Goal: Communication & Community: Ask a question

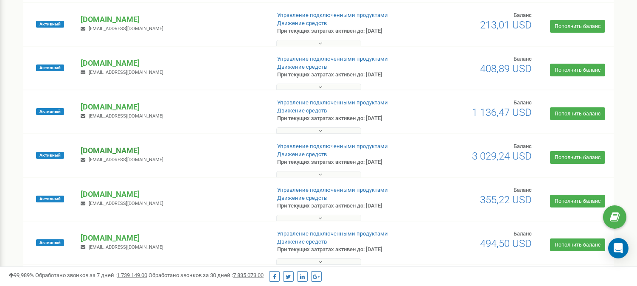
scroll to position [94, 0]
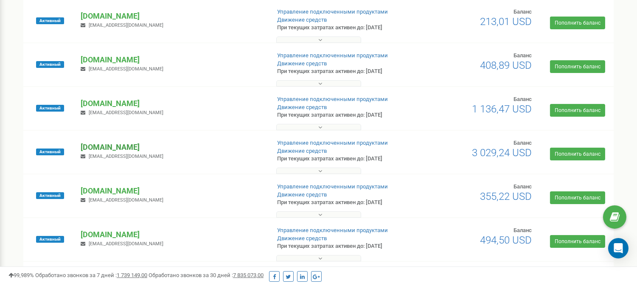
drag, startPoint x: 162, startPoint y: 146, endPoint x: 82, endPoint y: 145, distance: 79.3
click at [82, 145] on p "[DOMAIN_NAME]" at bounding box center [172, 147] width 182 height 11
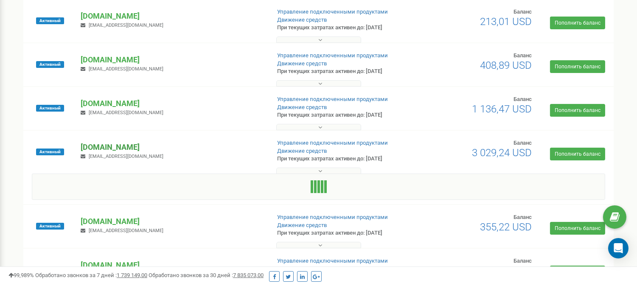
copy p "[DOMAIN_NAME]"
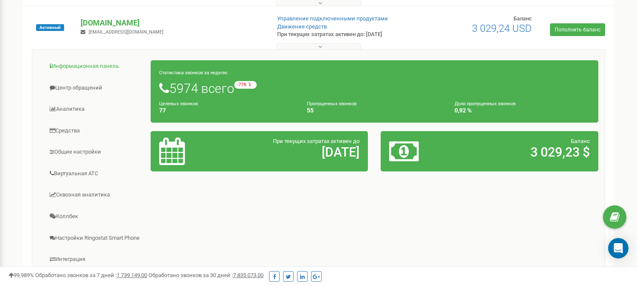
scroll to position [235, 0]
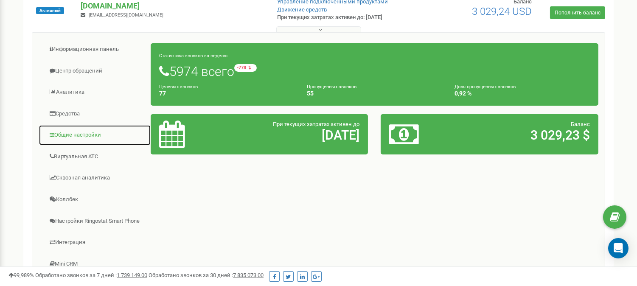
click at [76, 133] on link "Общие настройки" at bounding box center [95, 135] width 112 height 21
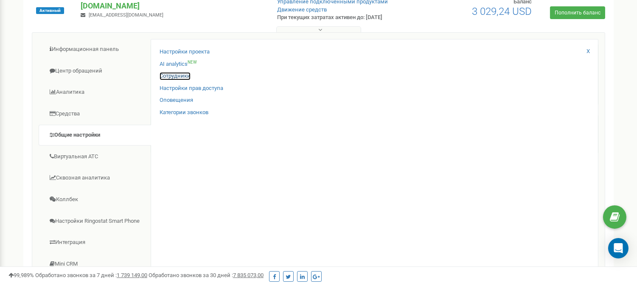
click at [180, 78] on link "Сотрудники" at bounding box center [175, 76] width 31 height 8
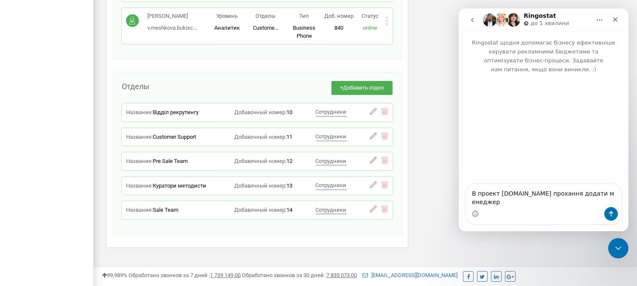
type textarea "В проект [DOMAIN_NAME] прохання додати м енеджера"
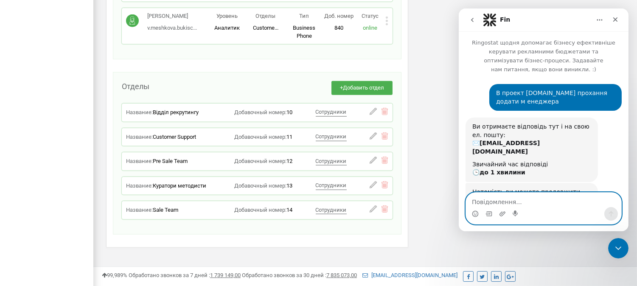
scroll to position [59, 0]
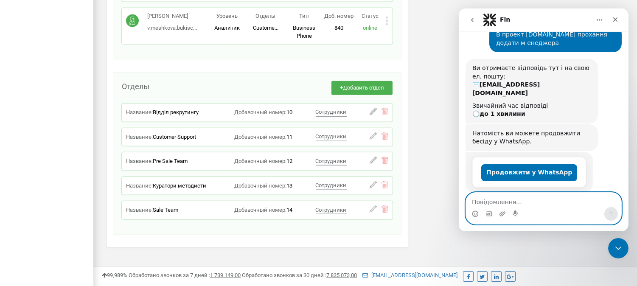
click at [508, 200] on textarea "Повідомлення..." at bounding box center [542, 200] width 155 height 14
paste textarea "[PERSON_NAME] [EMAIL_ADDRESS][DOMAIN_NAME]"
type textarea "[PERSON_NAME] [EMAIL_ADDRESS][DOMAIN_NAME]"
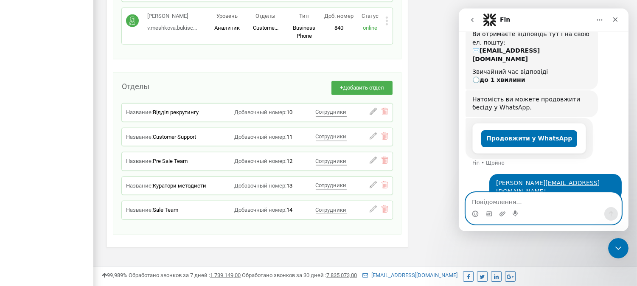
scroll to position [92, 0]
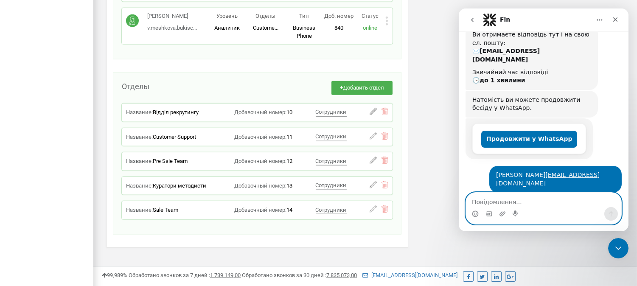
click at [505, 200] on textarea "Повідомлення..." at bounding box center [542, 200] width 155 height 14
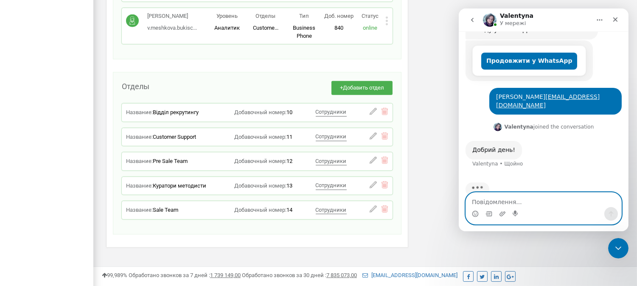
paste textarea "відділу пре-сейл"
click at [490, 202] on textarea "відділу пре-сейл" at bounding box center [542, 200] width 155 height 14
click at [531, 204] on textarea "відділ пре-сейл" at bounding box center [542, 200] width 155 height 14
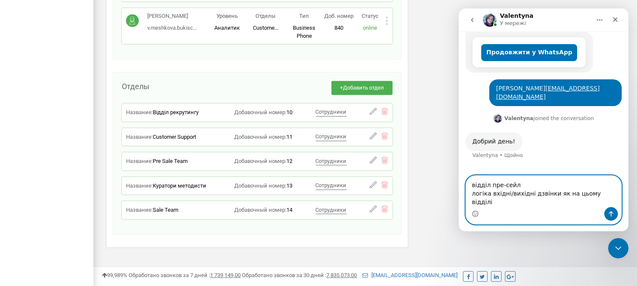
scroll to position [187, 0]
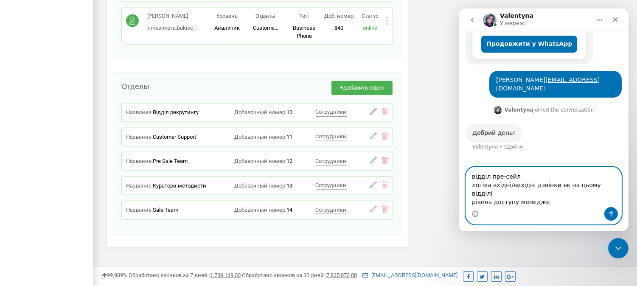
type textarea "відділ пре-сейл логіка вхідні/вихідні дзвінки як на цьому відділі рівень доступ…"
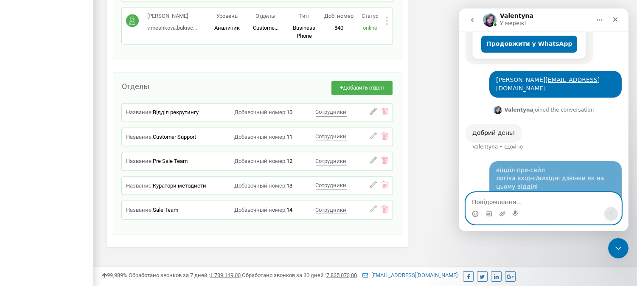
scroll to position [220, 0]
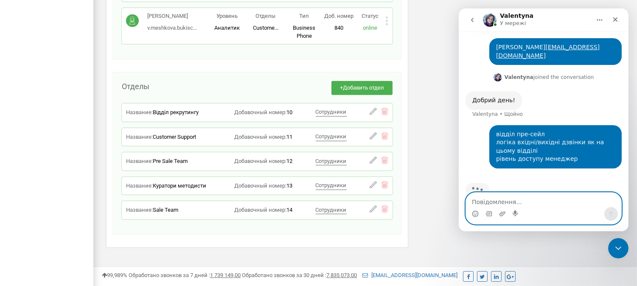
drag, startPoint x: 480, startPoint y: 202, endPoint x: 484, endPoint y: 199, distance: 4.8
click at [481, 202] on textarea "Повідомлення..." at bounding box center [542, 200] width 155 height 14
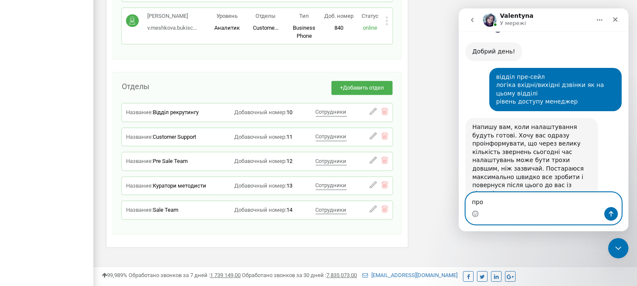
scroll to position [271, 0]
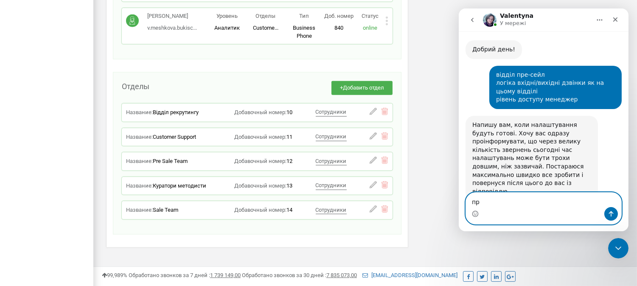
type textarea "п"
type textarea "ок"
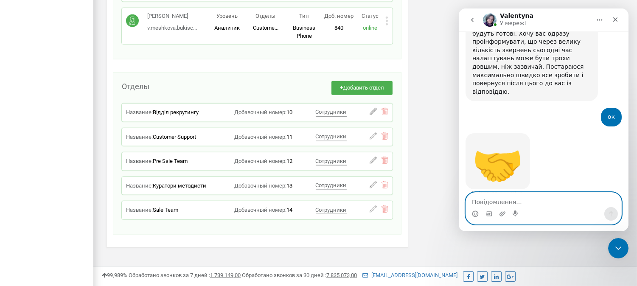
scroll to position [392, 0]
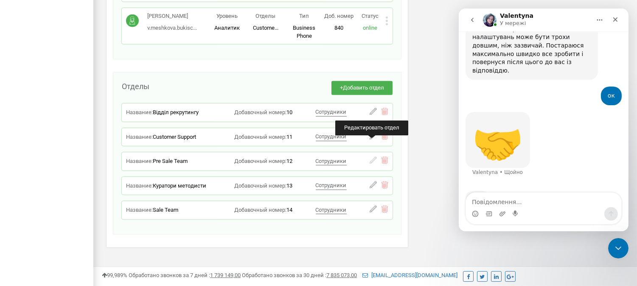
click at [371, 157] on icon at bounding box center [373, 160] width 7 height 7
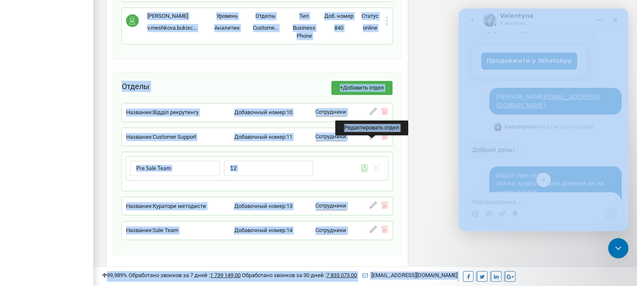
scroll to position [358, 0]
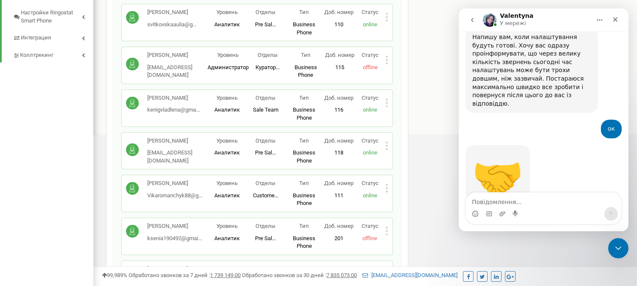
scroll to position [366, 0]
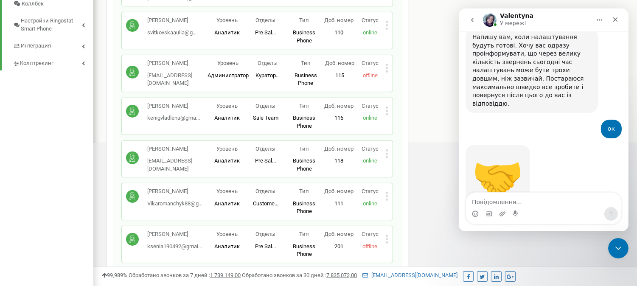
drag, startPoint x: 370, startPoint y: 196, endPoint x: 41, endPoint y: 187, distance: 329.4
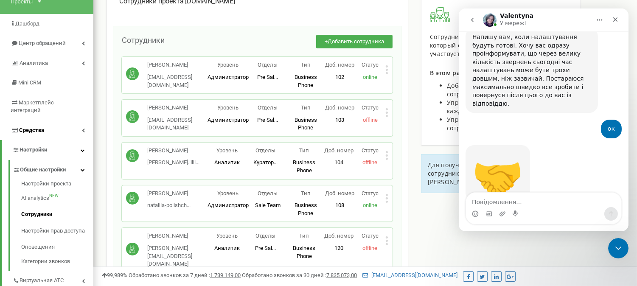
scroll to position [94, 0]
